Goal: Book appointment/travel/reservation

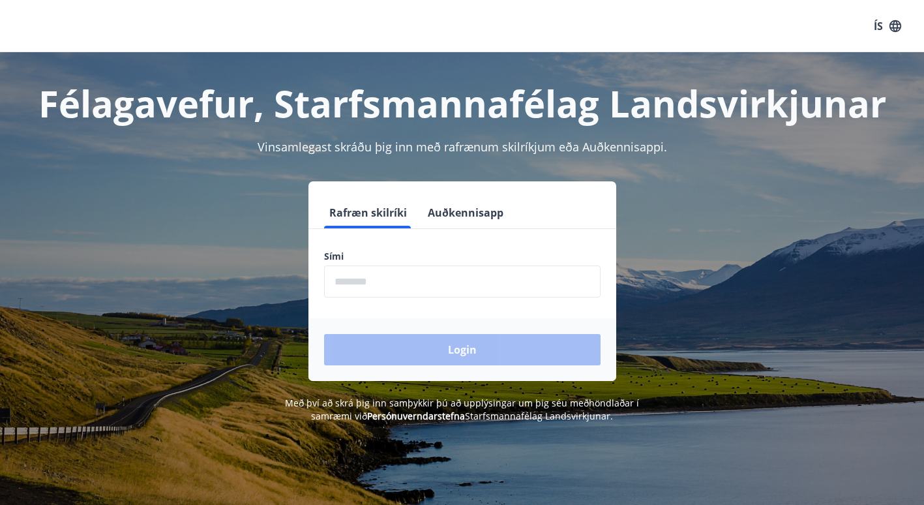
click at [413, 287] on input "phone" at bounding box center [462, 281] width 276 height 32
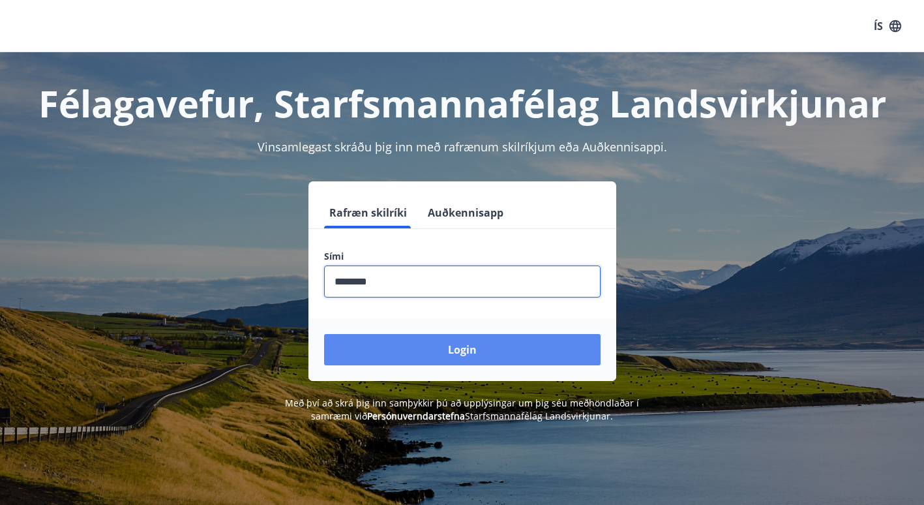
type input "********"
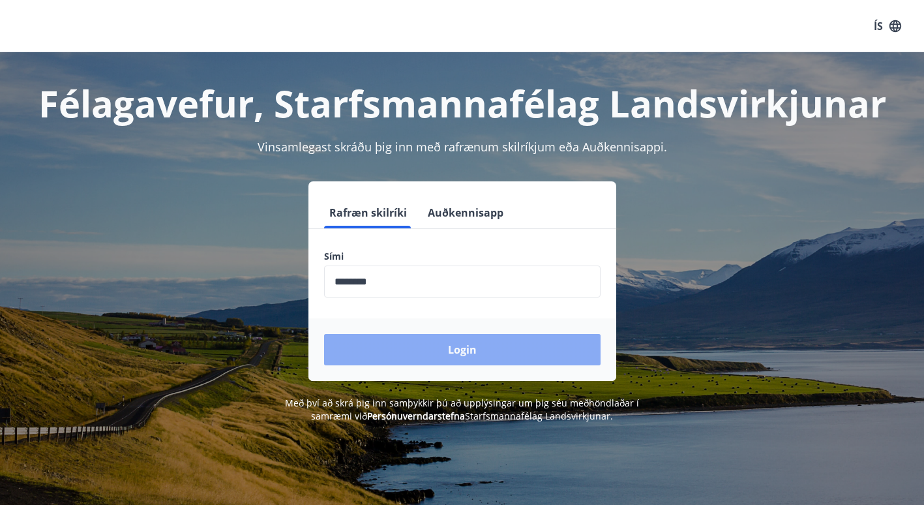
click at [455, 352] on button "Login" at bounding box center [462, 349] width 276 height 31
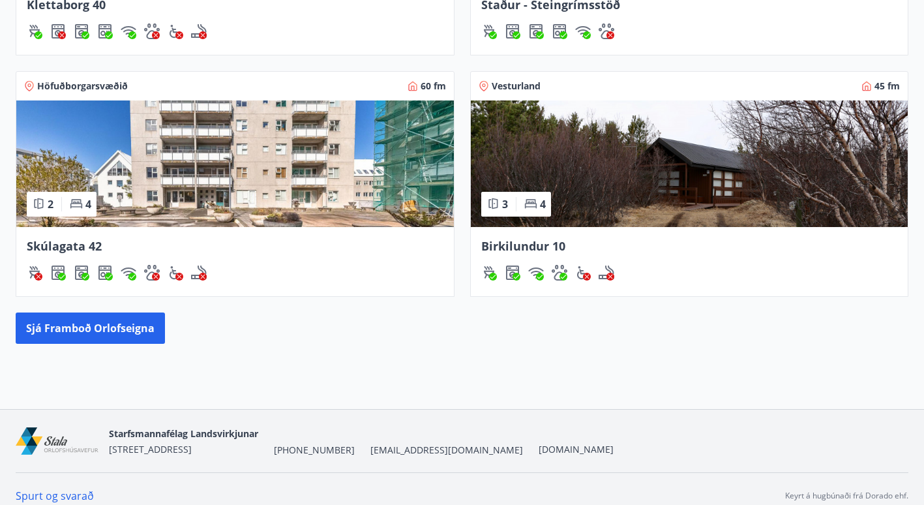
scroll to position [639, 0]
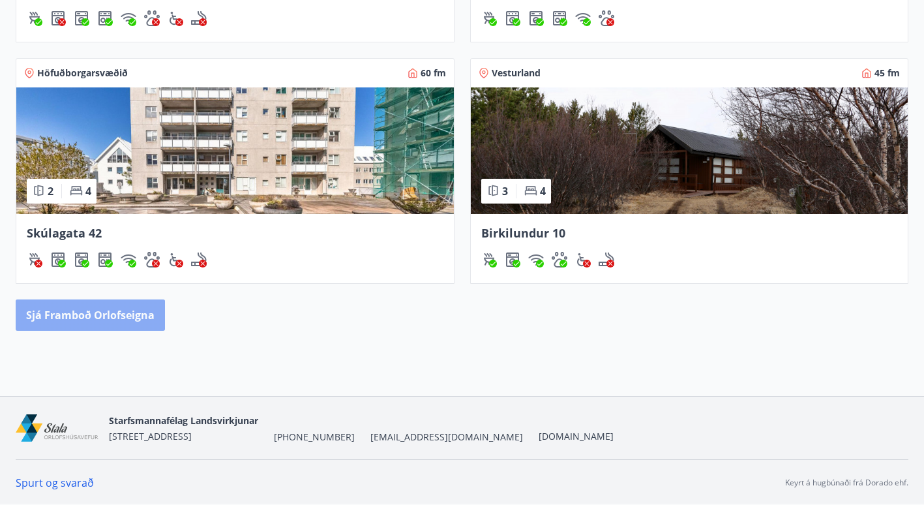
click at [89, 318] on button "Sjá framboð orlofseigna" at bounding box center [90, 314] width 149 height 31
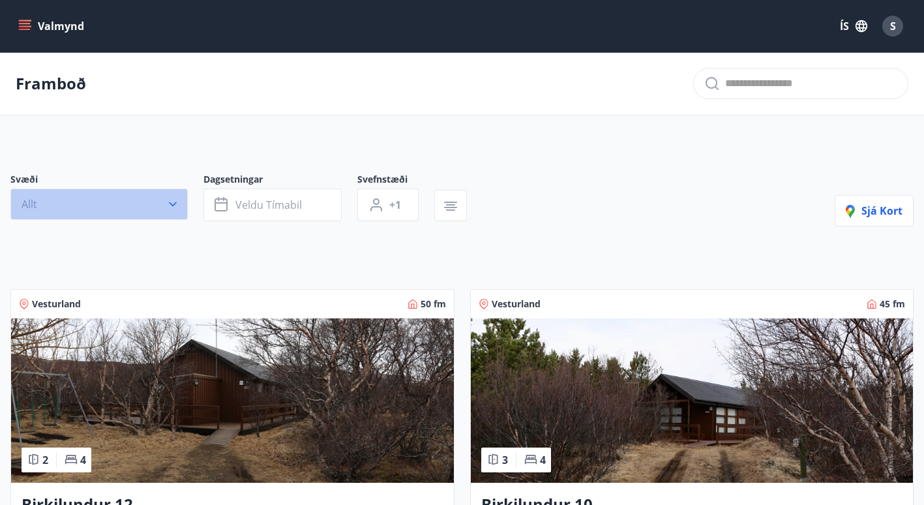
click at [168, 199] on icon "button" at bounding box center [172, 204] width 13 height 13
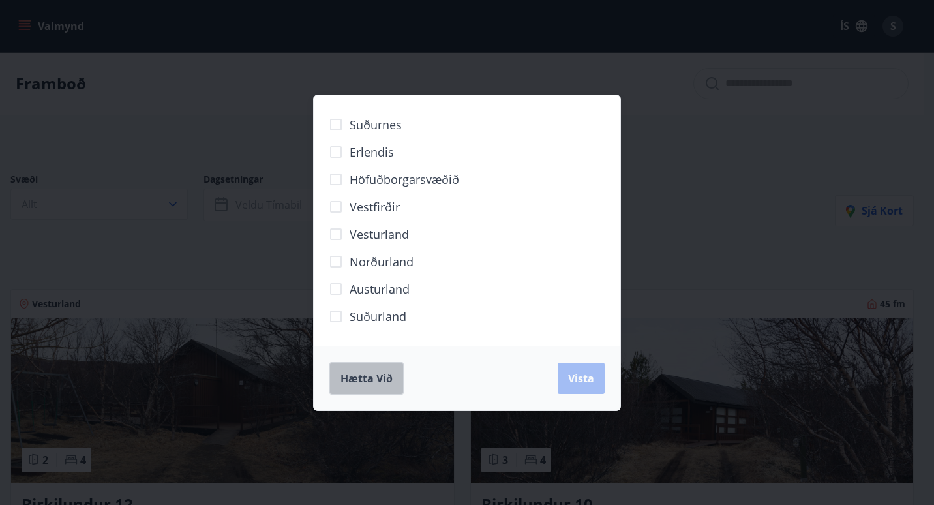
click at [381, 374] on span "Hætta við" at bounding box center [366, 378] width 52 height 14
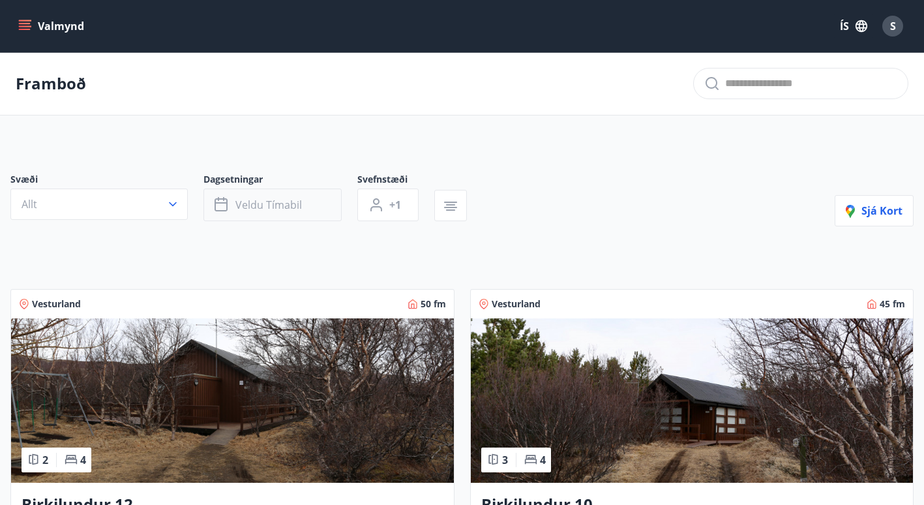
click at [297, 203] on span "Veldu tímabil" at bounding box center [268, 205] width 67 height 14
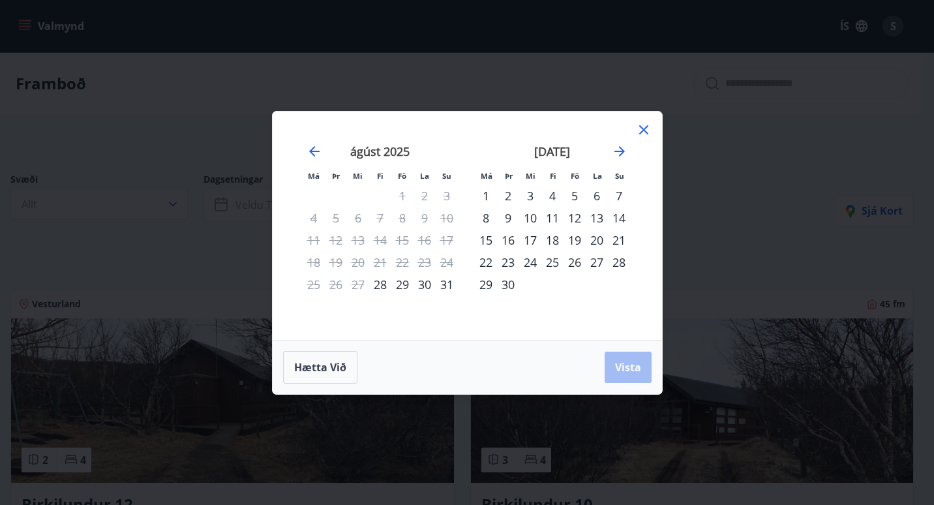
click at [582, 218] on div "12" at bounding box center [574, 218] width 22 height 22
click at [613, 221] on div "14" at bounding box center [619, 218] width 22 height 22
click at [624, 362] on span "Vista" at bounding box center [628, 367] width 26 height 14
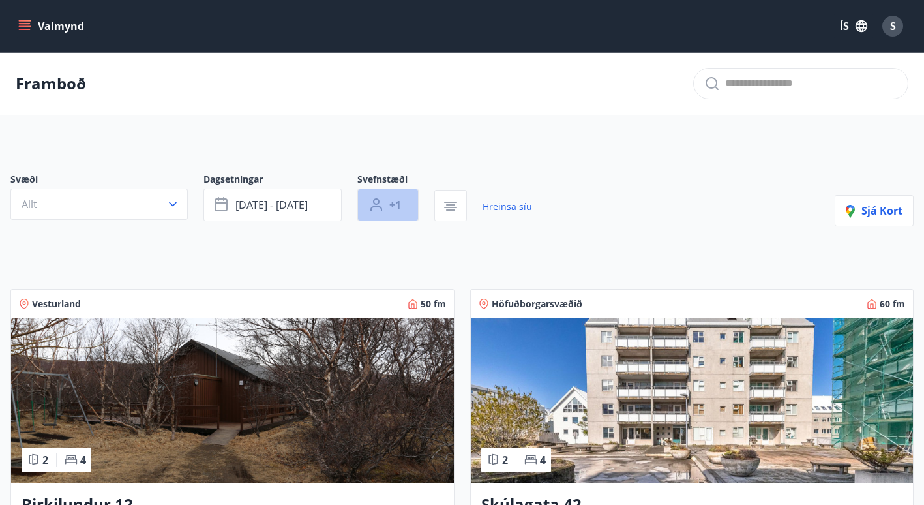
click at [406, 207] on button "+1" at bounding box center [387, 204] width 61 height 33
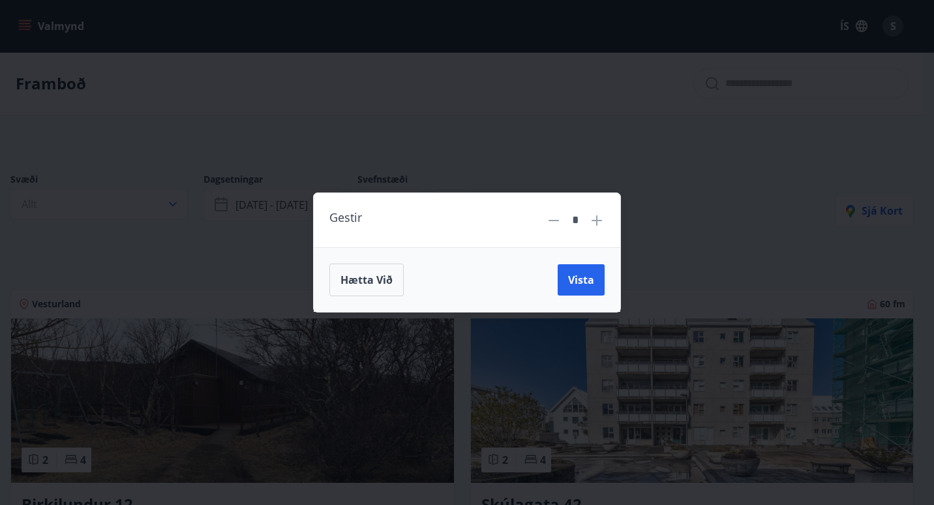
click at [593, 222] on icon at bounding box center [597, 221] width 16 height 16
type input "*"
click at [582, 276] on span "Vista" at bounding box center [581, 280] width 26 height 14
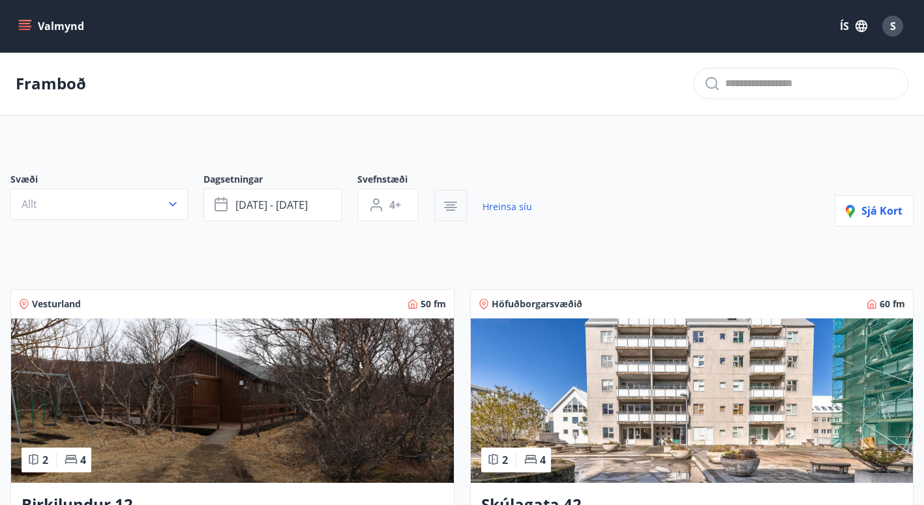
click at [451, 199] on icon "button" at bounding box center [451, 206] width 16 height 16
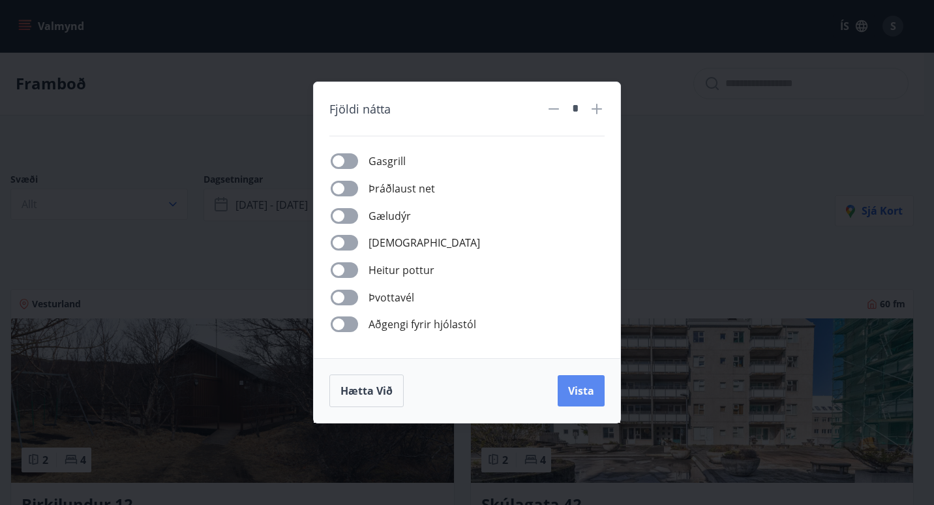
click at [565, 380] on button "Vista" at bounding box center [581, 390] width 47 height 31
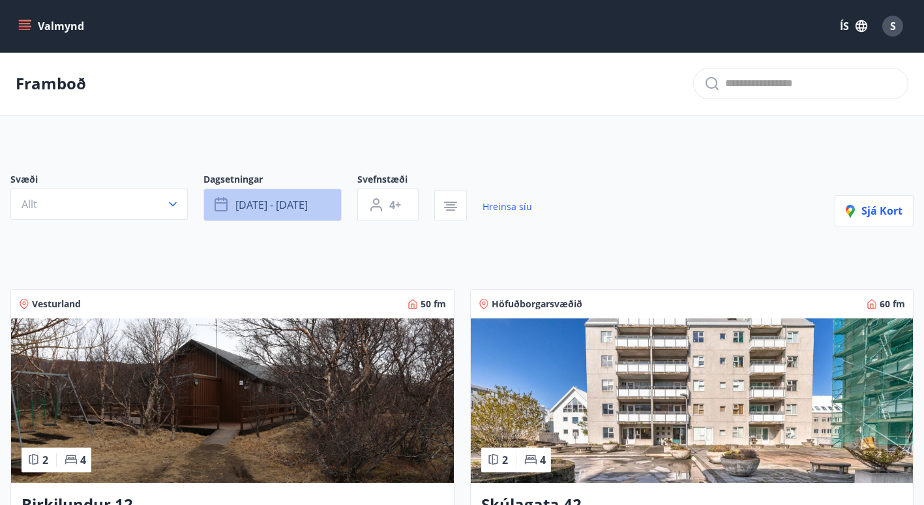
click at [297, 207] on span "sep 12 - sep 14" at bounding box center [271, 205] width 72 height 14
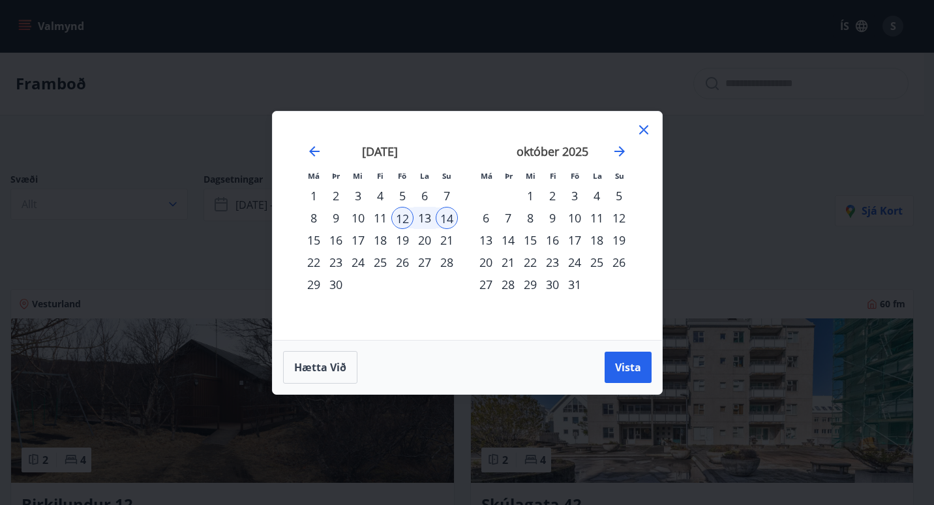
click at [575, 237] on div "17" at bounding box center [574, 240] width 22 height 22
click at [619, 238] on div "19" at bounding box center [619, 240] width 22 height 22
click at [629, 376] on button "Vista" at bounding box center [627, 366] width 47 height 31
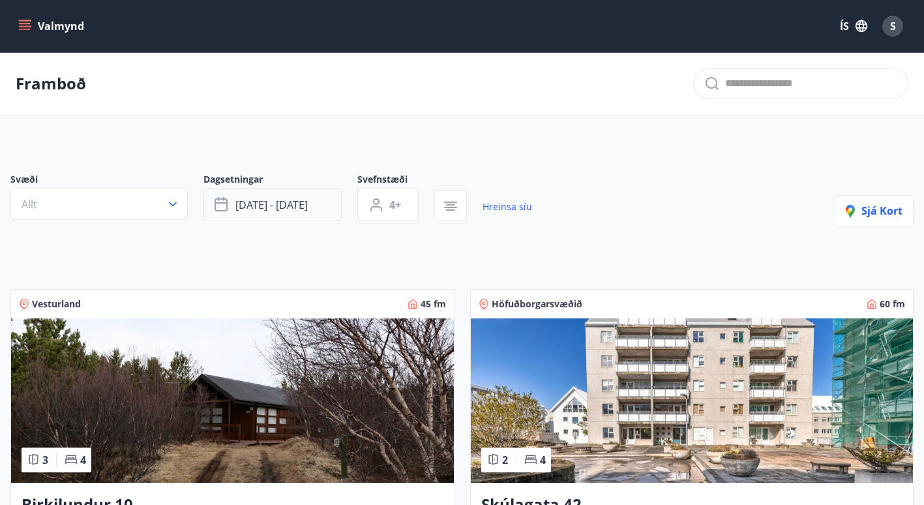
click at [254, 204] on span "okt 17 - okt 19" at bounding box center [271, 205] width 72 height 14
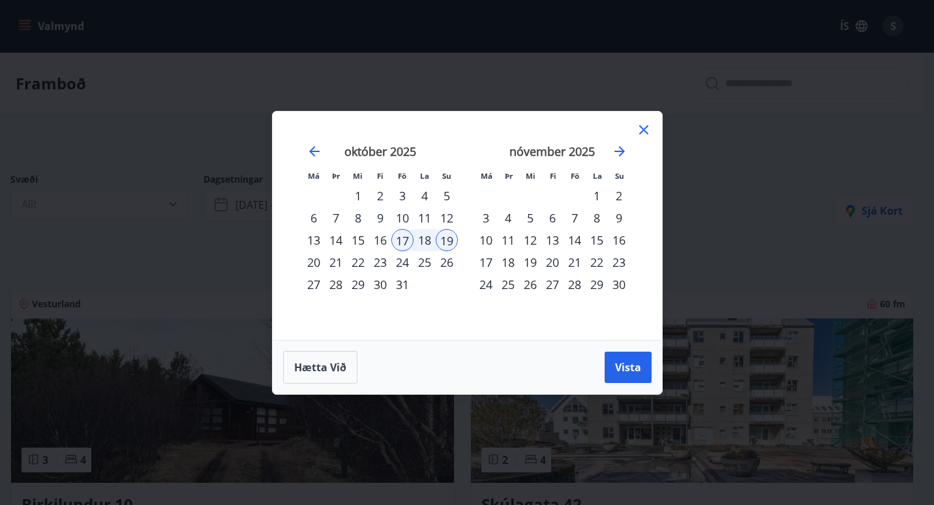
click at [580, 241] on div "14" at bounding box center [574, 240] width 22 height 22
click at [620, 240] on div "16" at bounding box center [619, 240] width 22 height 22
click at [620, 369] on span "Vista" at bounding box center [628, 367] width 26 height 14
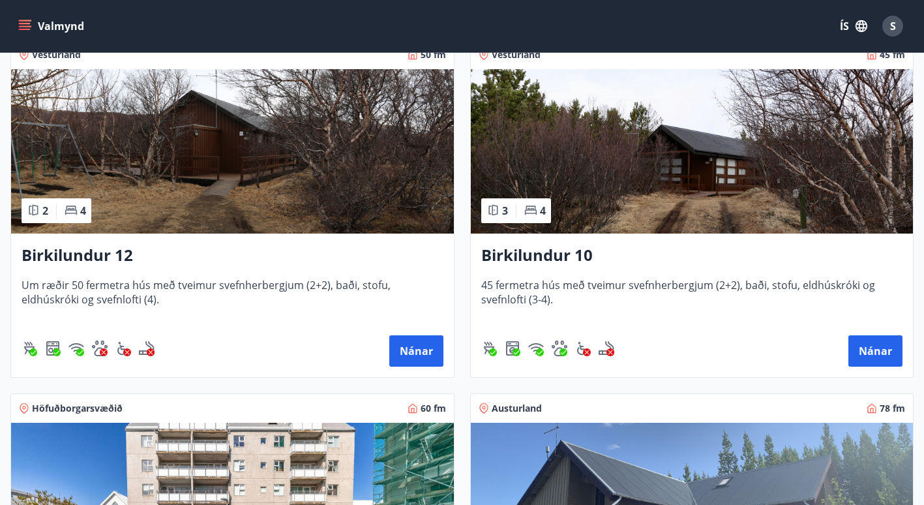
scroll to position [173, 0]
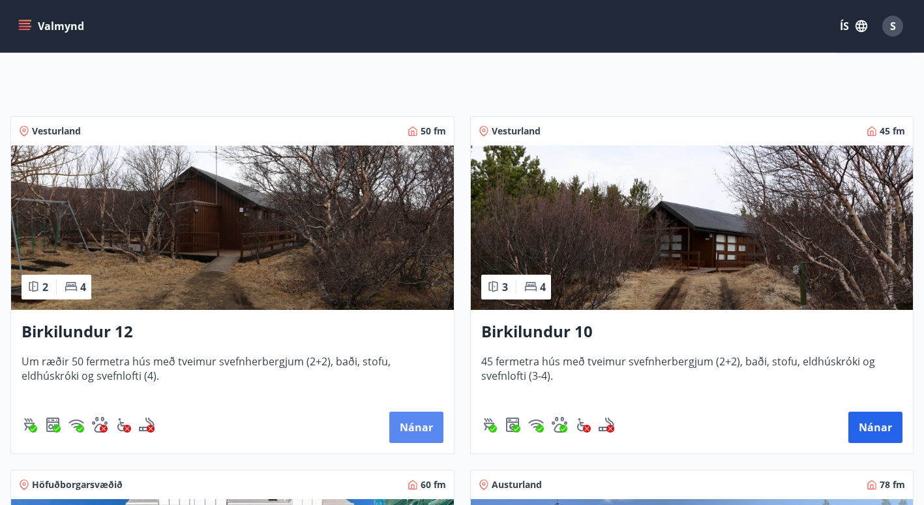
click at [411, 422] on button "Nánar" at bounding box center [416, 426] width 54 height 31
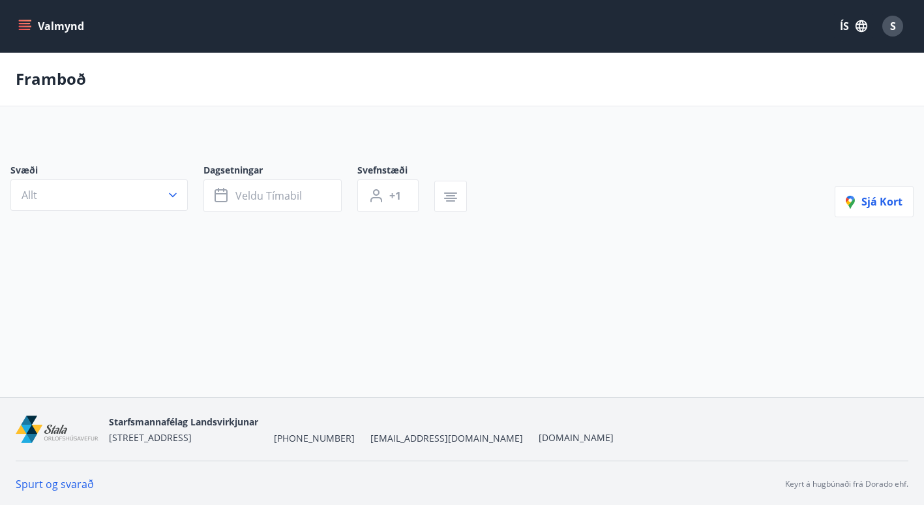
type input "*"
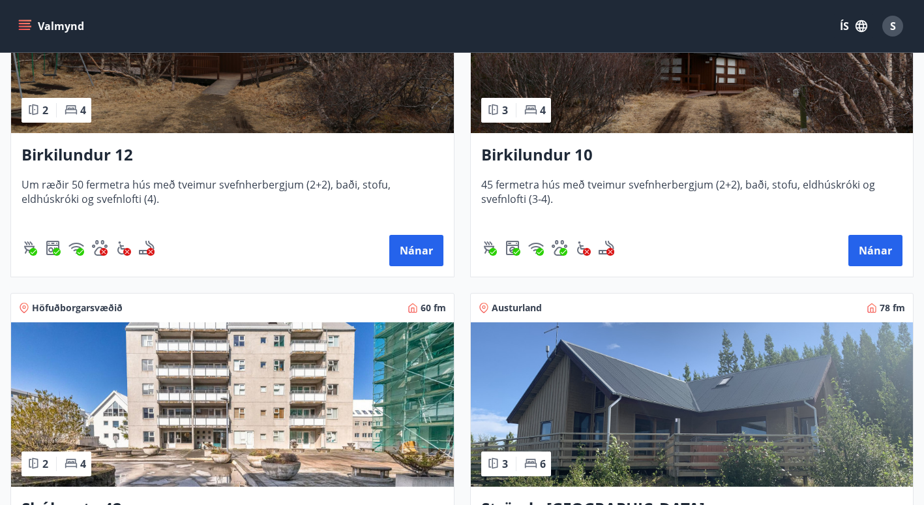
scroll to position [351, 0]
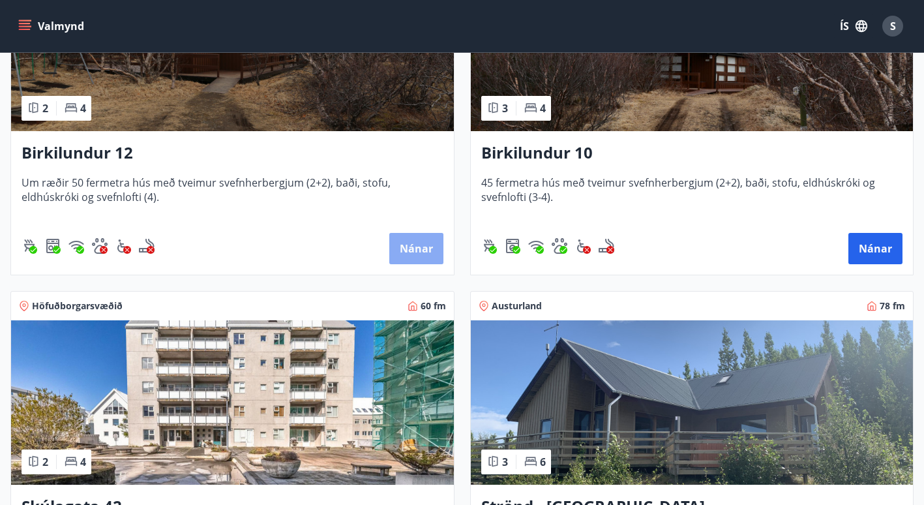
click at [430, 238] on button "Nánar" at bounding box center [416, 248] width 54 height 31
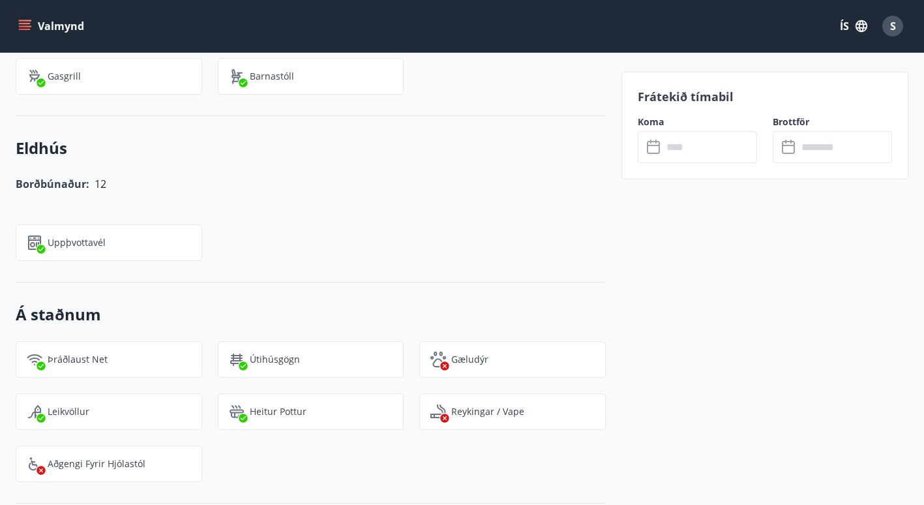
scroll to position [1813, 0]
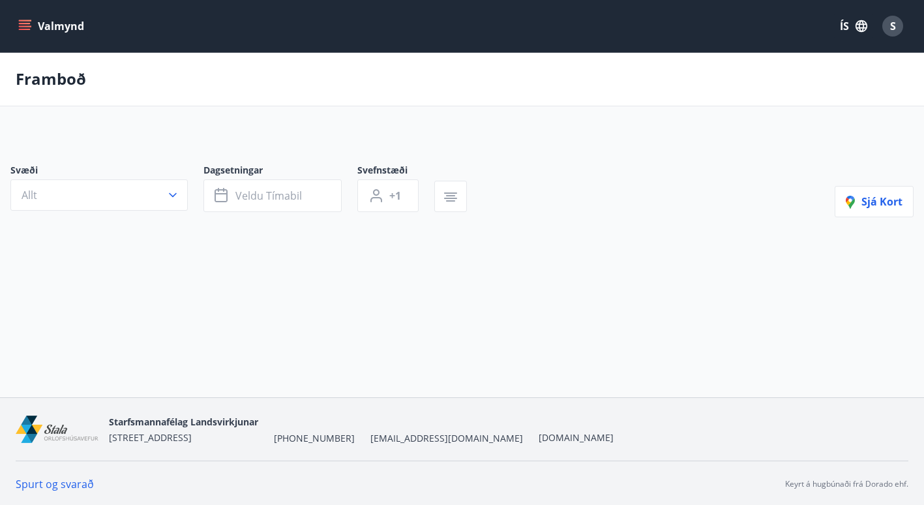
type input "*"
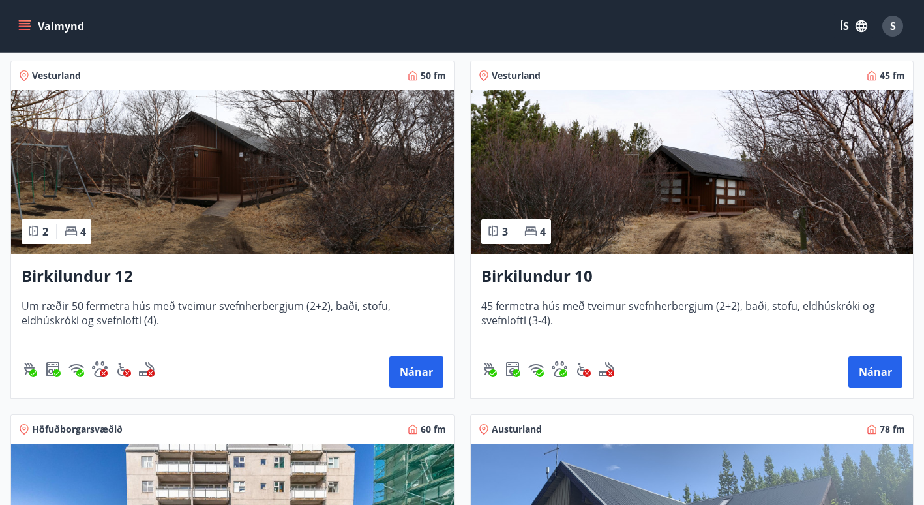
scroll to position [237, 0]
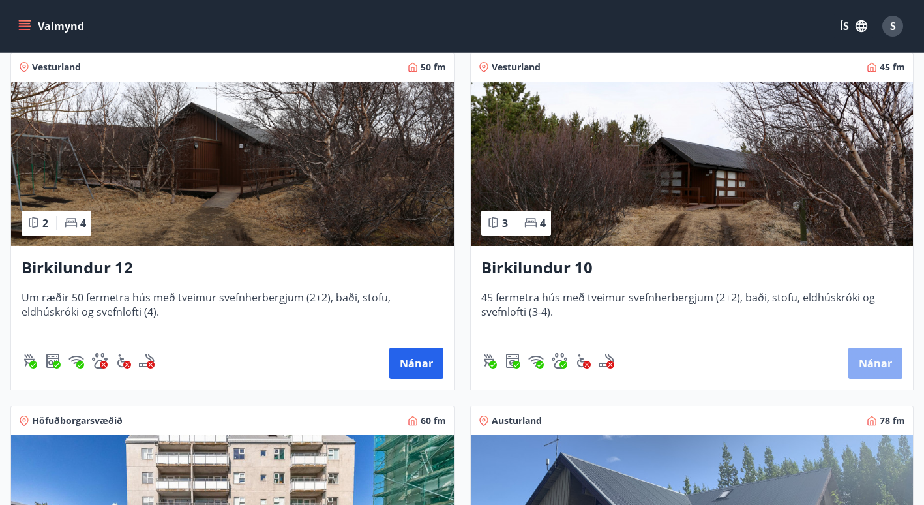
click at [860, 369] on button "Nánar" at bounding box center [875, 363] width 54 height 31
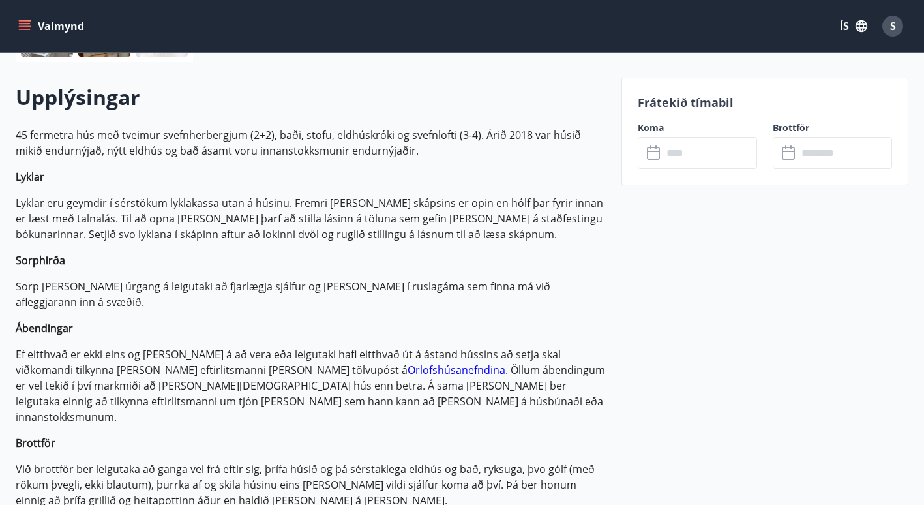
scroll to position [359, 0]
